Goal: Find specific page/section: Find specific page/section

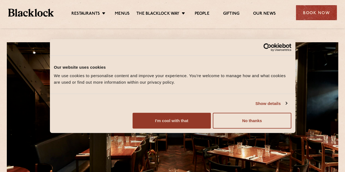
drag, startPoint x: 305, startPoint y: 134, endPoint x: 191, endPoint y: 79, distance: 126.1
click at [191, 79] on div at bounding box center [172, 119] width 331 height 154
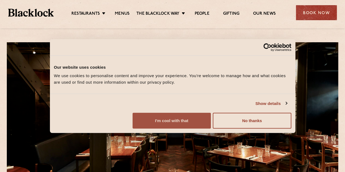
click at [211, 129] on button "I'm cool with that" at bounding box center [171, 121] width 78 height 16
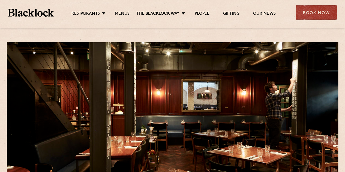
click at [129, 16] on li "Menus" at bounding box center [122, 14] width 28 height 6
click at [129, 16] on link "Menus" at bounding box center [122, 14] width 15 height 6
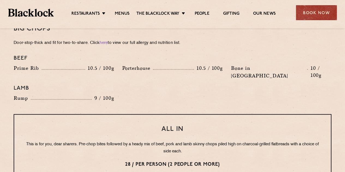
scroll to position [576, 0]
